Goal: Information Seeking & Learning: Check status

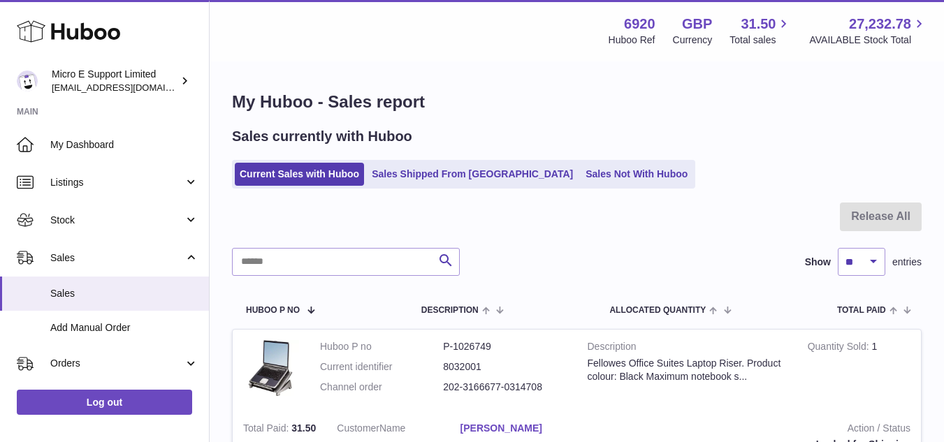
click at [653, 225] on div at bounding box center [577, 225] width 690 height 45
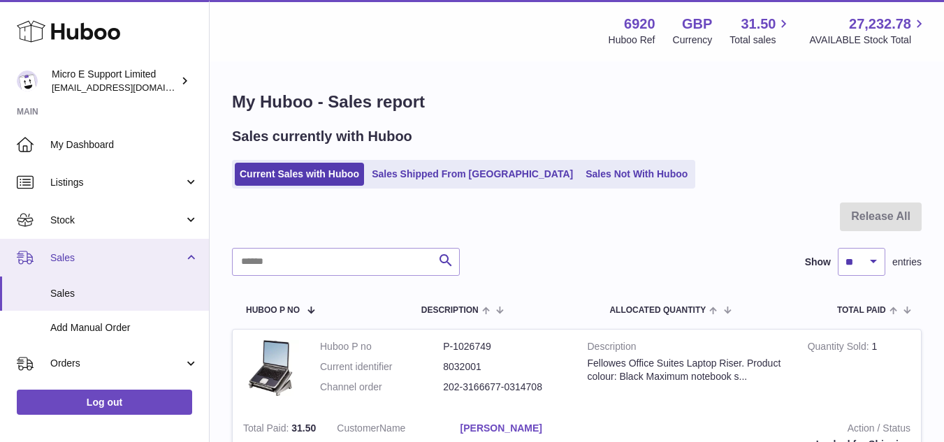
click at [186, 262] on link "Sales" at bounding box center [104, 258] width 209 height 38
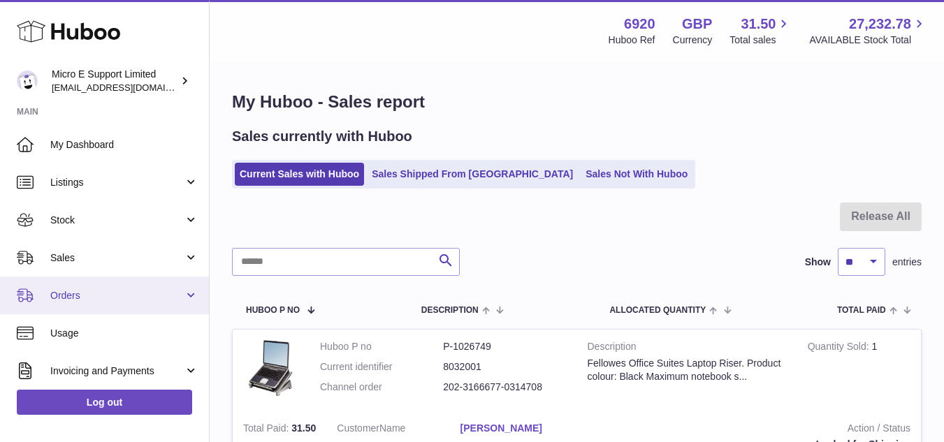
click at [187, 295] on link "Orders" at bounding box center [104, 296] width 209 height 38
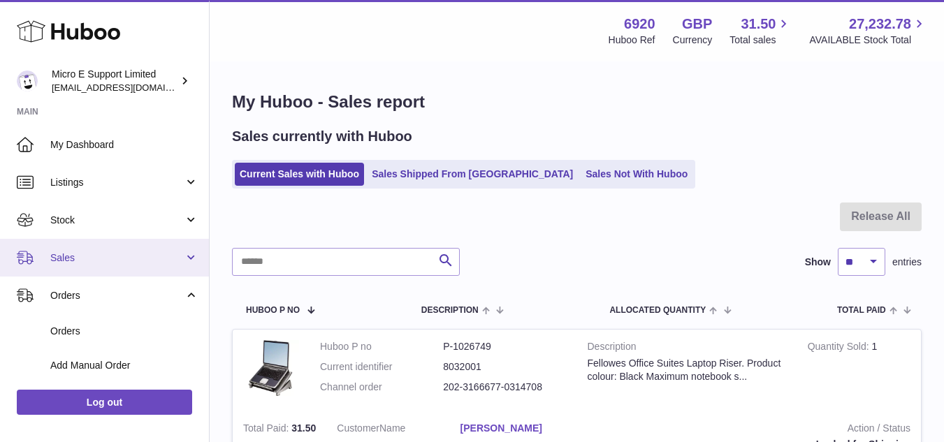
click at [178, 263] on span "Sales" at bounding box center [116, 258] width 133 height 13
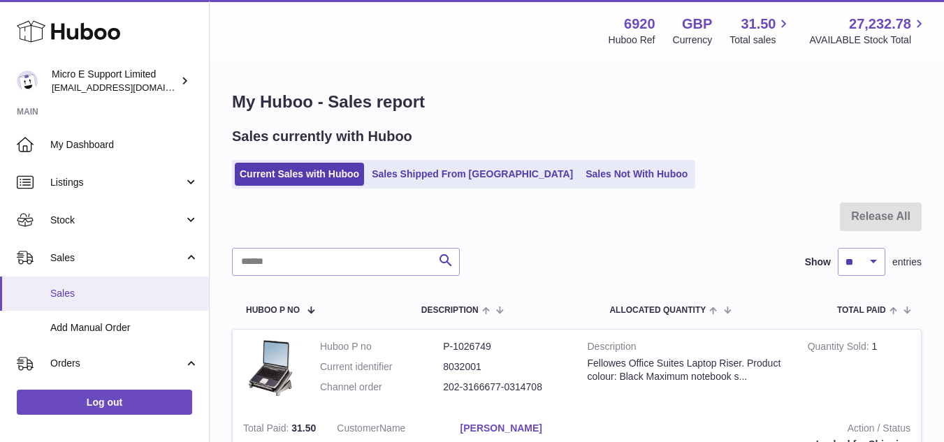
click at [96, 296] on span "Sales" at bounding box center [124, 293] width 148 height 13
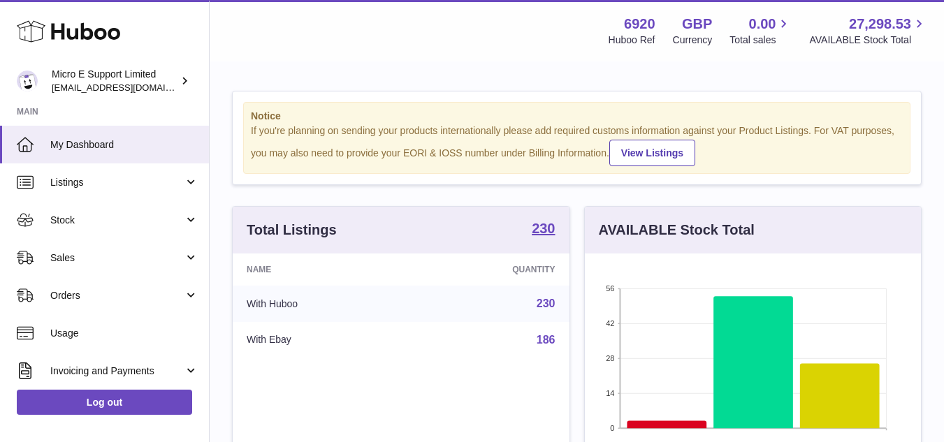
scroll to position [218, 336]
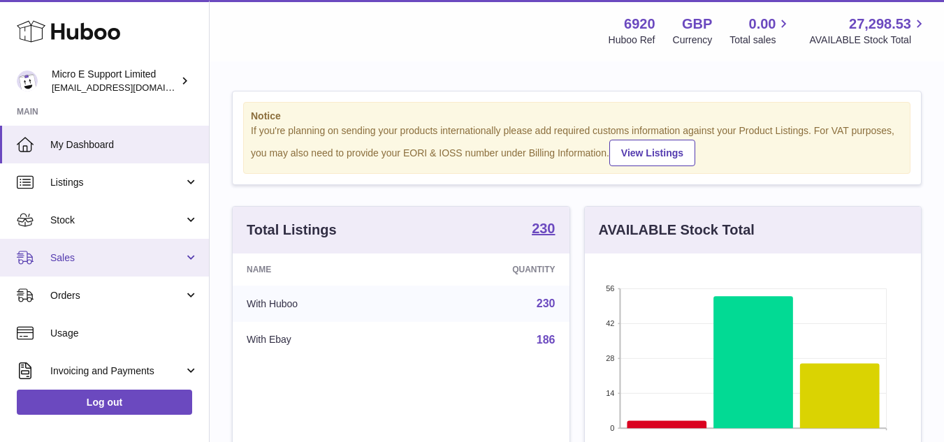
click at [140, 260] on span "Sales" at bounding box center [116, 258] width 133 height 13
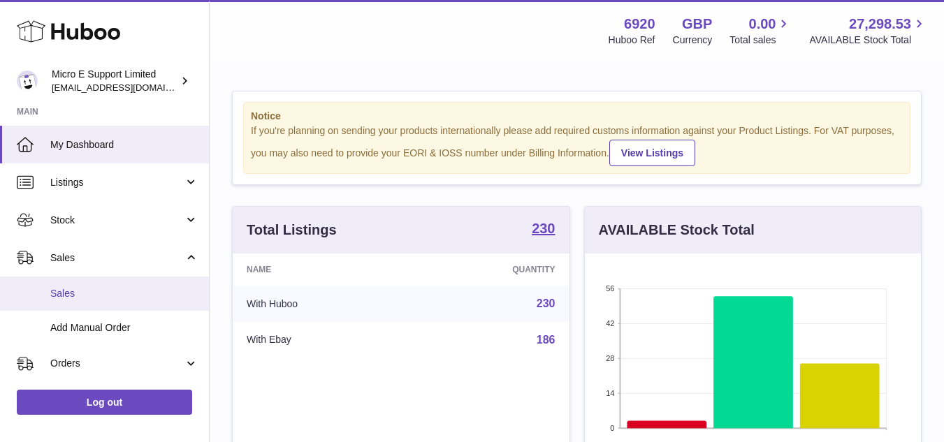
click at [71, 306] on link "Sales" at bounding box center [104, 294] width 209 height 34
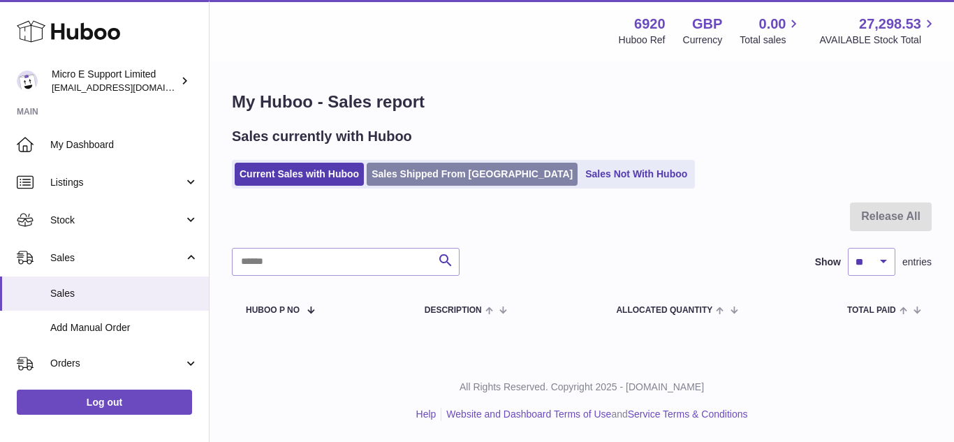
click at [411, 174] on link "Sales Shipped From Huboo" at bounding box center [472, 174] width 211 height 23
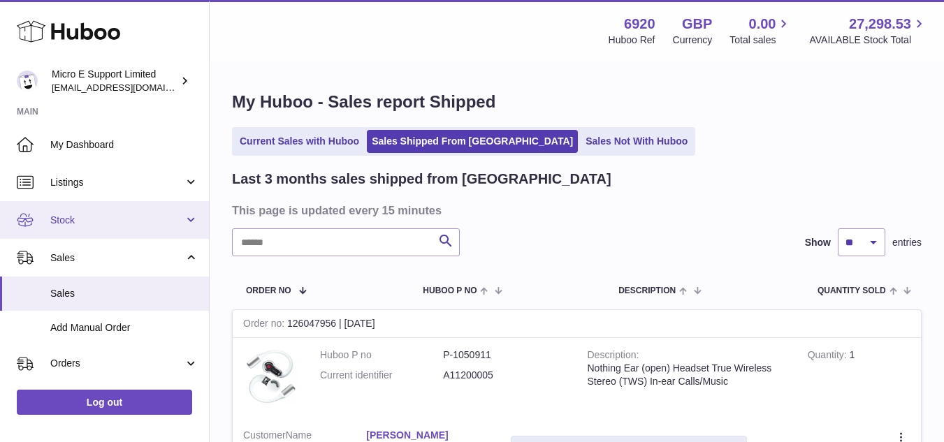
click at [96, 222] on span "Stock" at bounding box center [116, 220] width 133 height 13
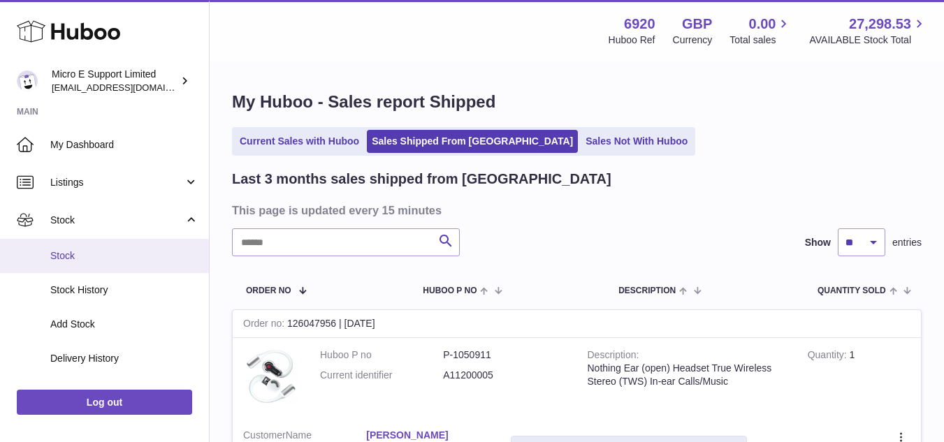
click at [77, 254] on span "Stock" at bounding box center [124, 255] width 148 height 13
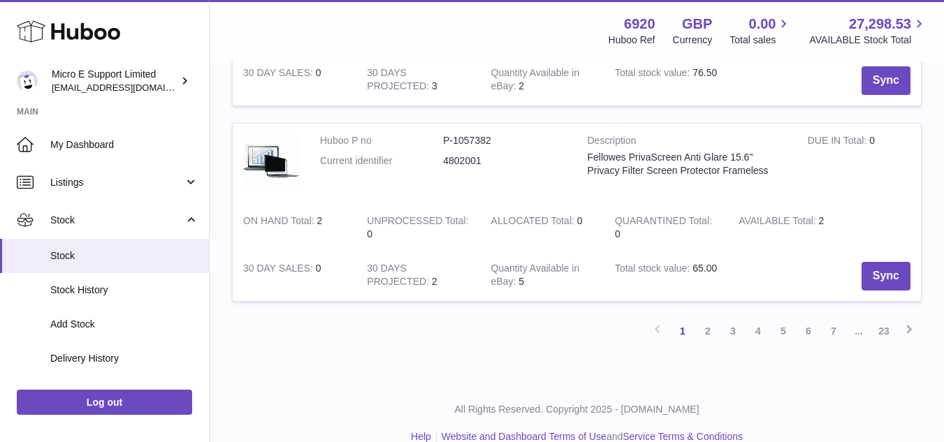
scroll to position [1906, 0]
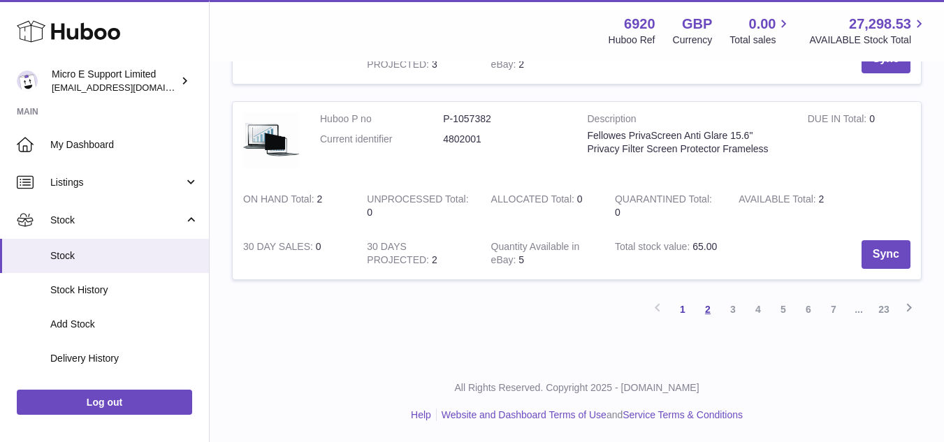
click at [711, 312] on link "2" at bounding box center [707, 309] width 25 height 25
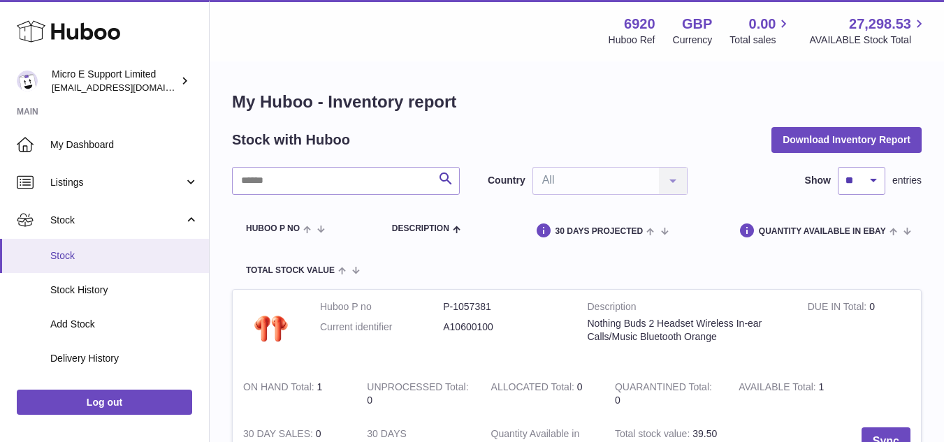
click at [88, 261] on span "Stock" at bounding box center [124, 255] width 148 height 13
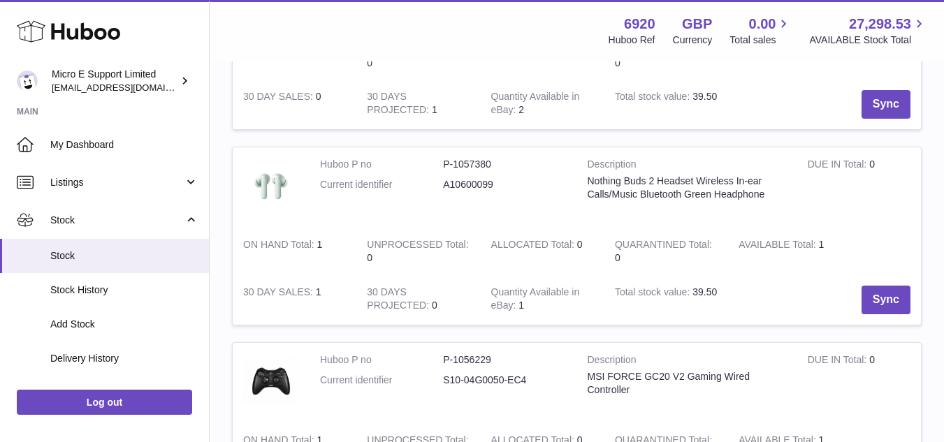
scroll to position [349, 0]
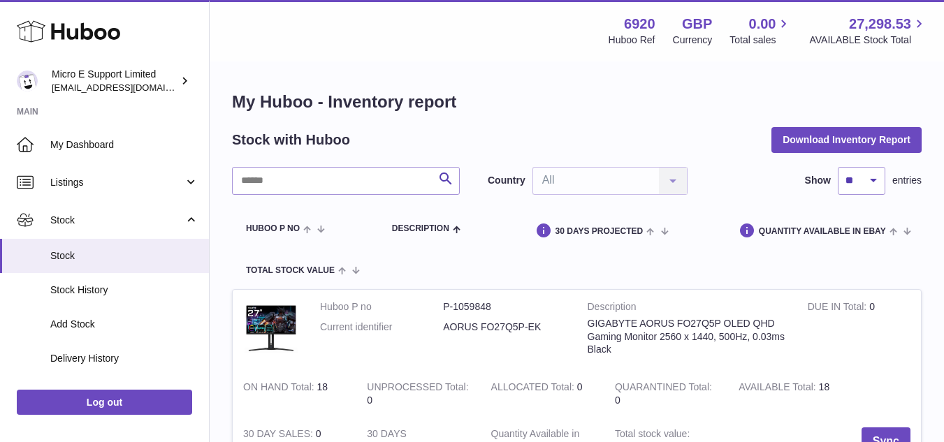
click at [514, 98] on h1 "My Huboo - Inventory report" at bounding box center [577, 102] width 690 height 22
drag, startPoint x: 588, startPoint y: 327, endPoint x: 655, endPoint y: 333, distance: 68.0
click at [655, 333] on div "GIGABYTE AORUS FO27Q5P OLED QHD Gaming Monitor 2560 x 1440, 500Hz, 0.03ms Black" at bounding box center [687, 337] width 199 height 40
copy div "GIGABYTE AORUS FO27Q5P OLED QHD Gaming Monitor"
